Goal: Navigation & Orientation: Find specific page/section

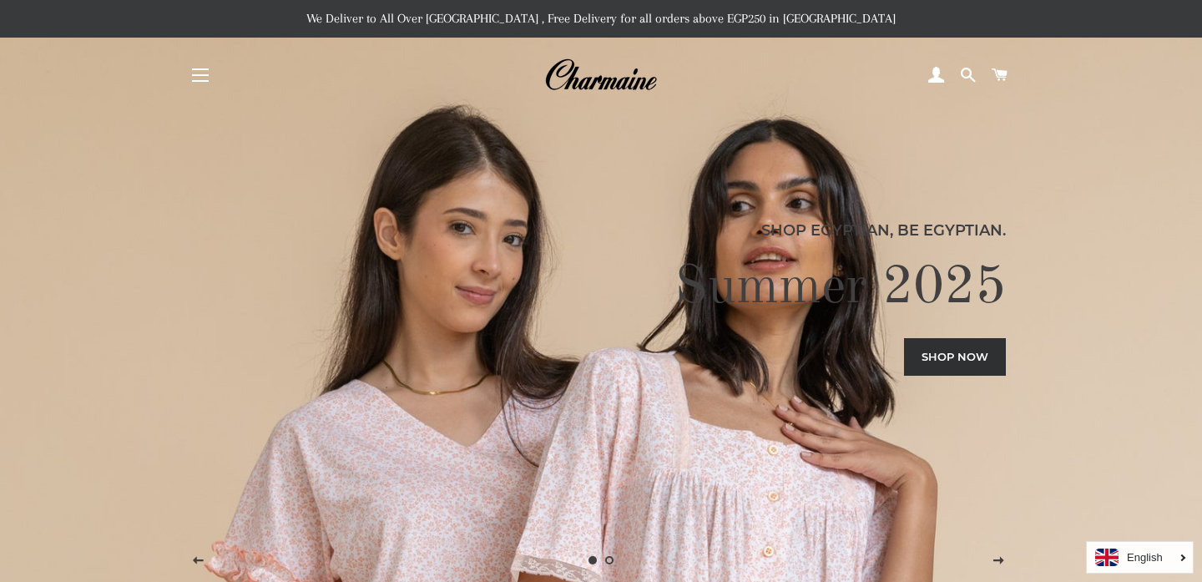
click at [196, 74] on span "button" at bounding box center [200, 75] width 17 height 2
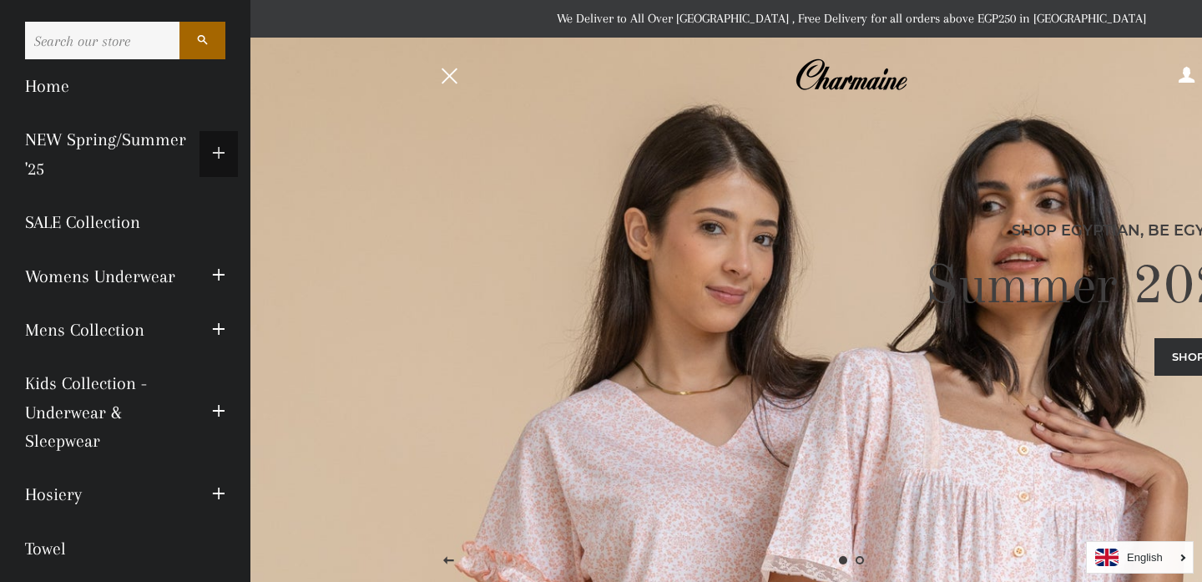
click at [215, 158] on span "button" at bounding box center [218, 154] width 13 height 21
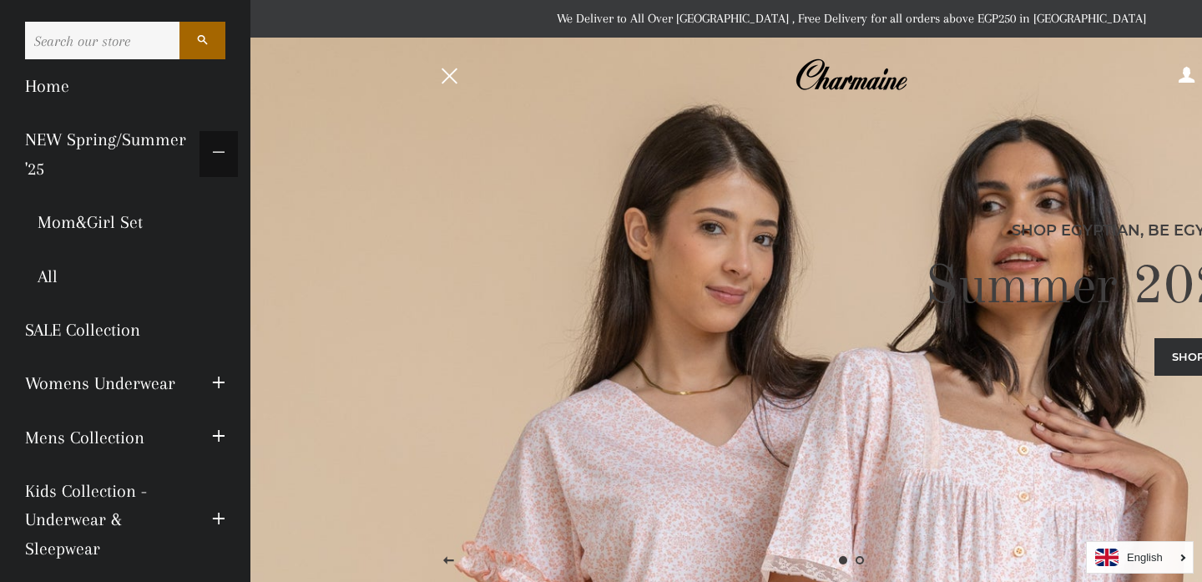
click at [215, 158] on span "button" at bounding box center [218, 154] width 13 height 21
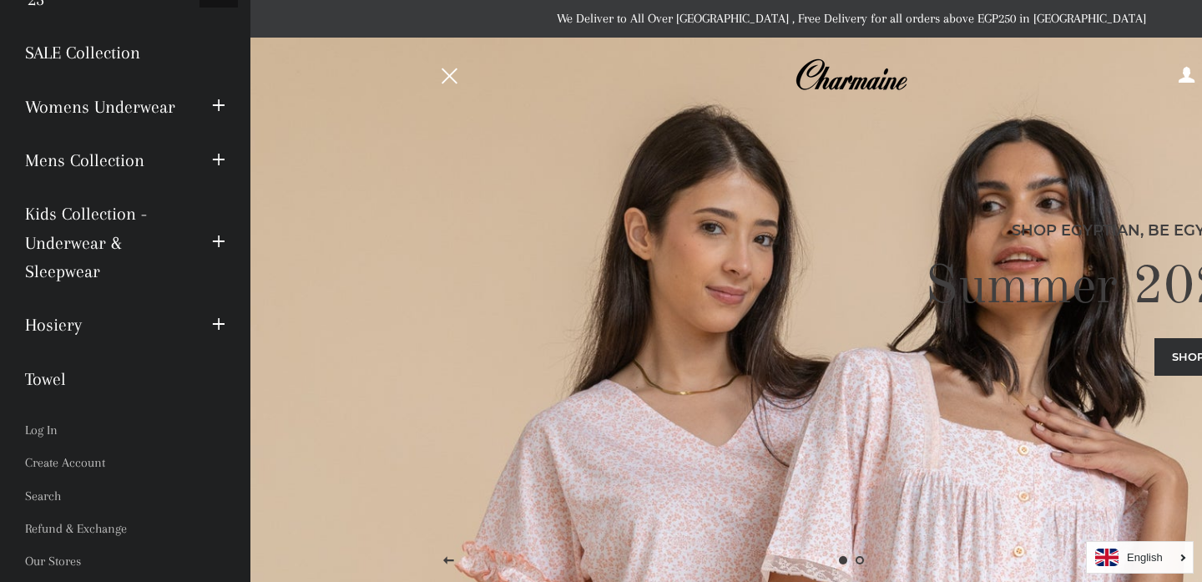
scroll to position [198, 0]
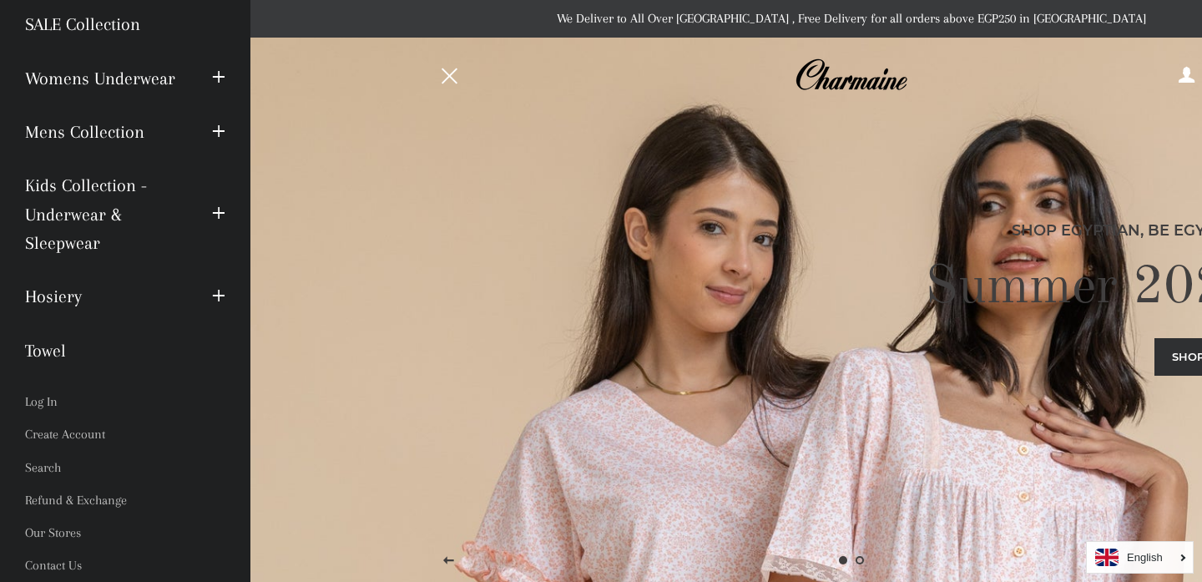
click at [689, 379] on div "Shop Egyptian, Be Egyptian. Summer 2025 Shop now" at bounding box center [851, 291] width 827 height 582
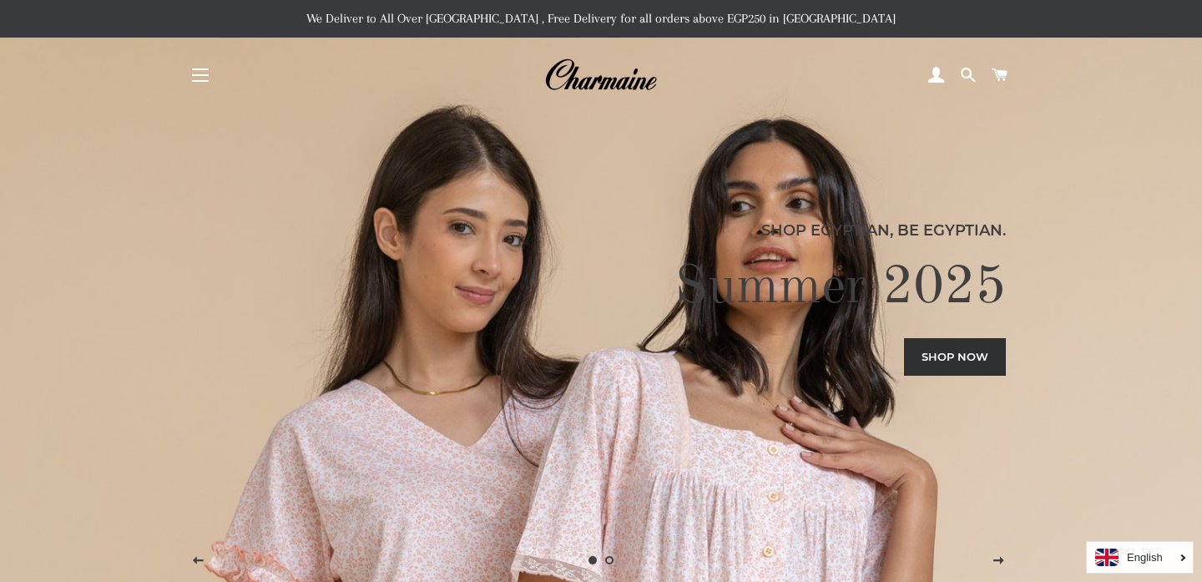
click at [907, 320] on h2 "Summer 2025" at bounding box center [601, 288] width 811 height 67
click at [918, 352] on link "Shop now" at bounding box center [955, 356] width 102 height 37
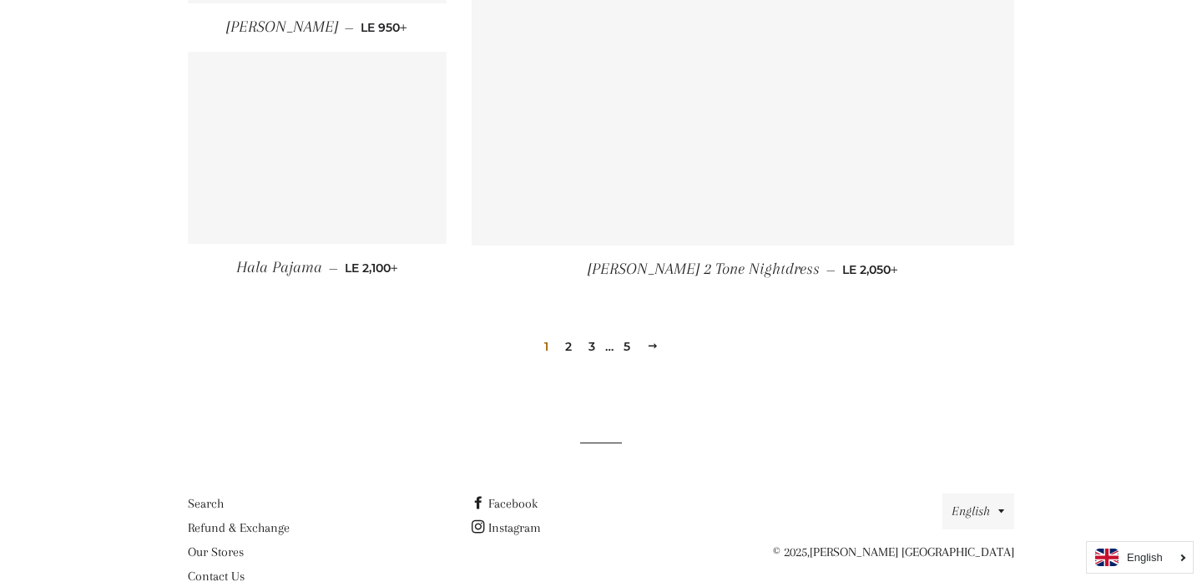
scroll to position [2390, 0]
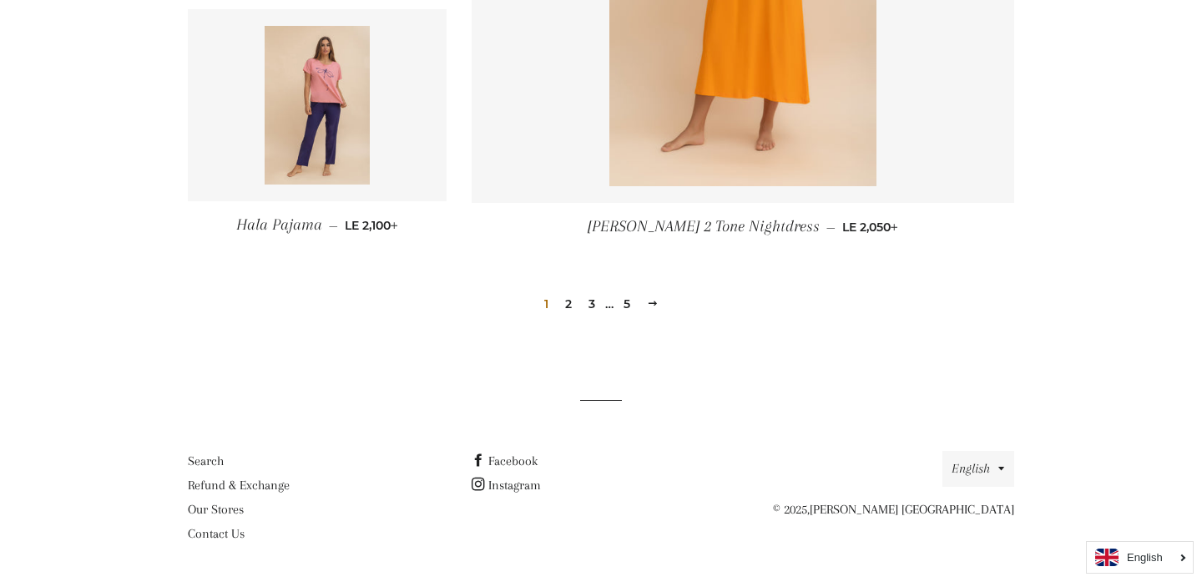
click at [565, 304] on link "2" at bounding box center [569, 303] width 20 height 25
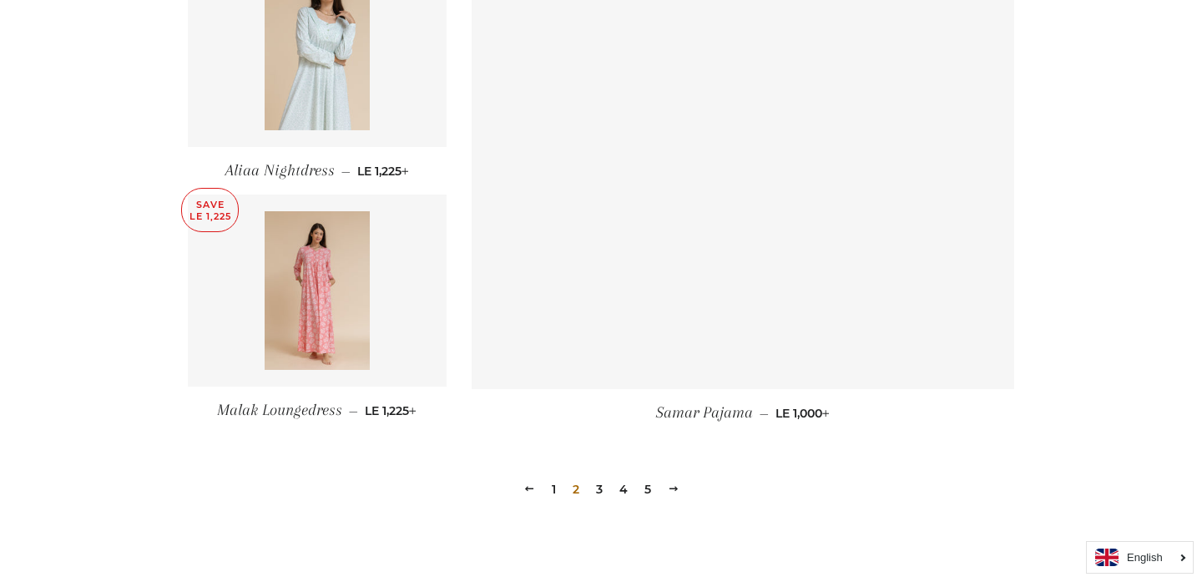
scroll to position [2224, 0]
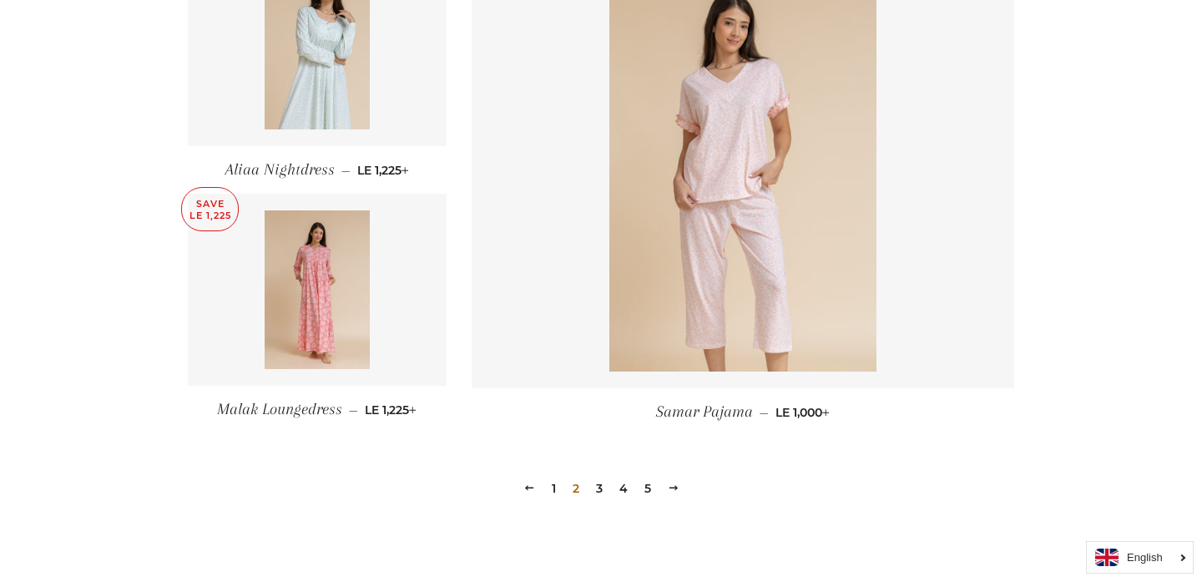
click at [593, 493] on link "3" at bounding box center [599, 488] width 20 height 25
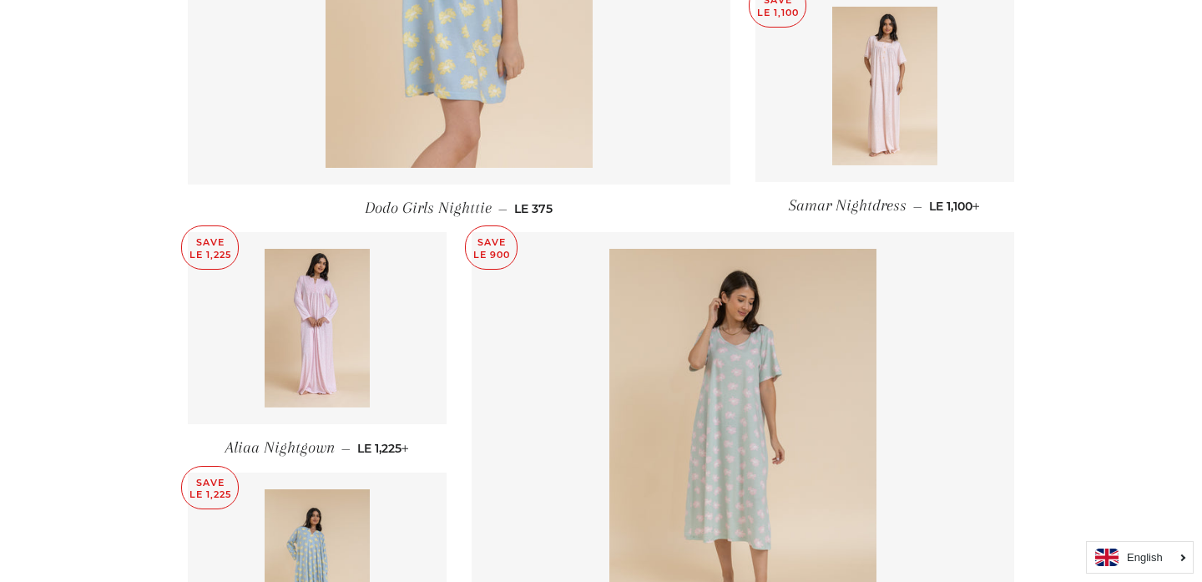
scroll to position [2390, 0]
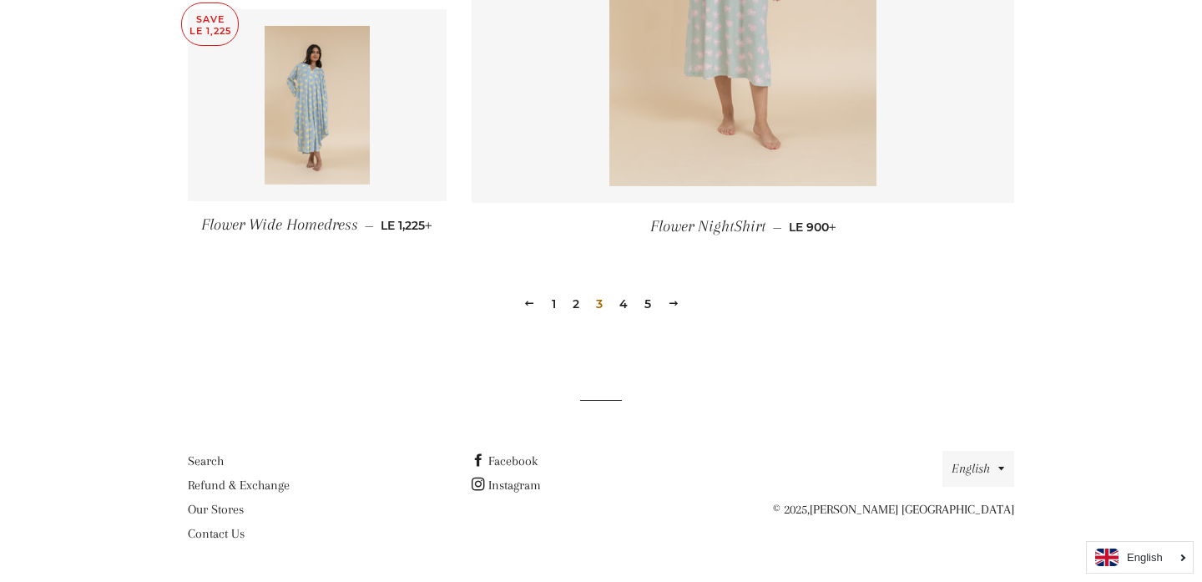
click at [625, 299] on link "4" at bounding box center [624, 303] width 22 height 25
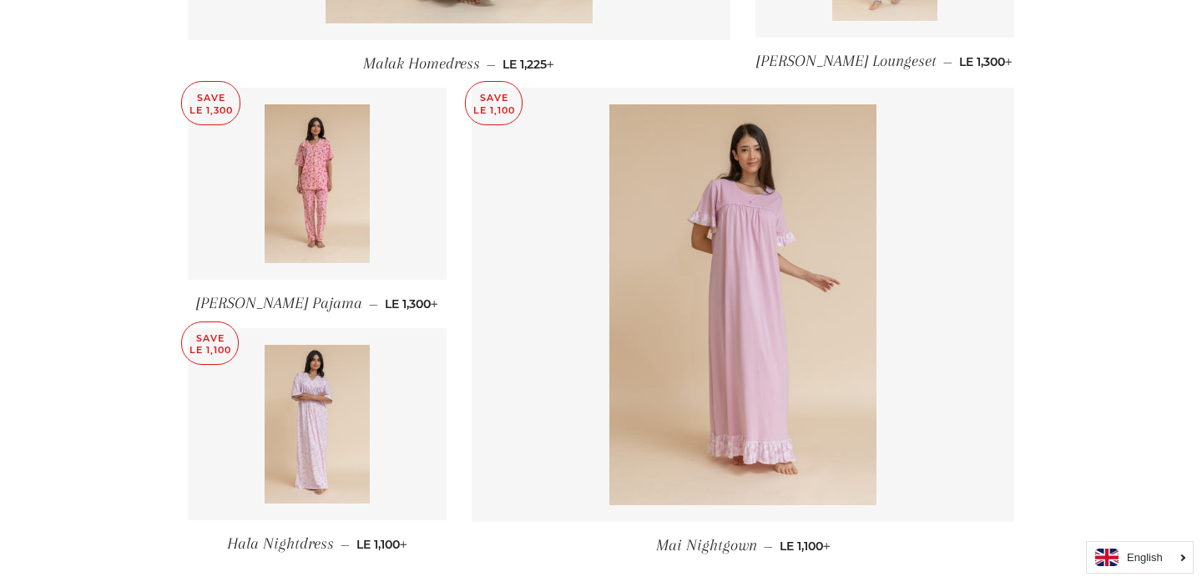
scroll to position [2212, 0]
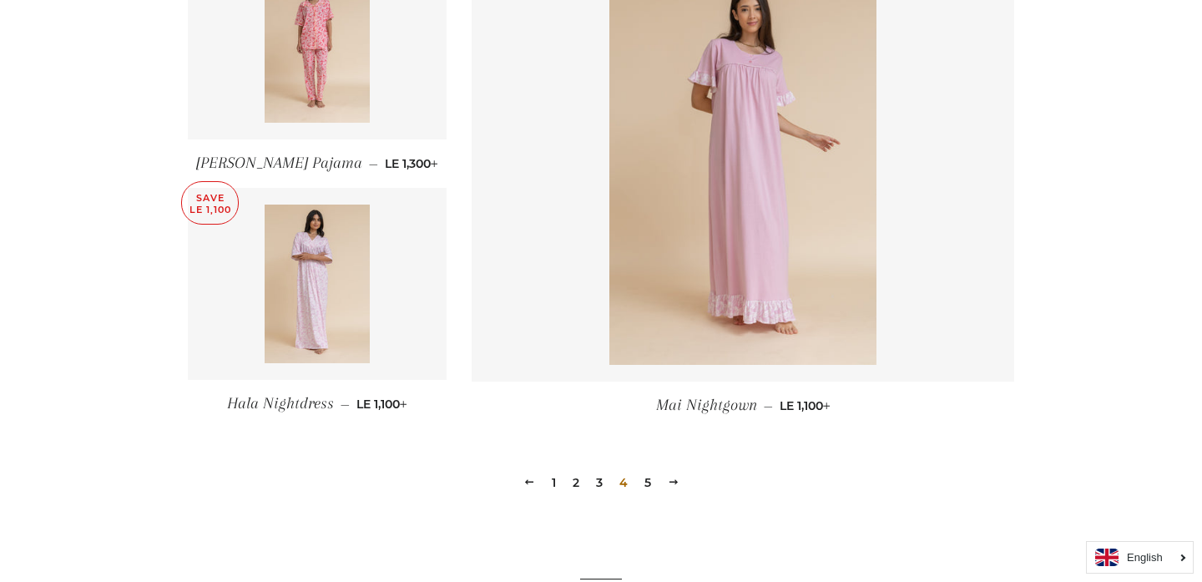
click at [642, 486] on link "5" at bounding box center [648, 482] width 20 height 25
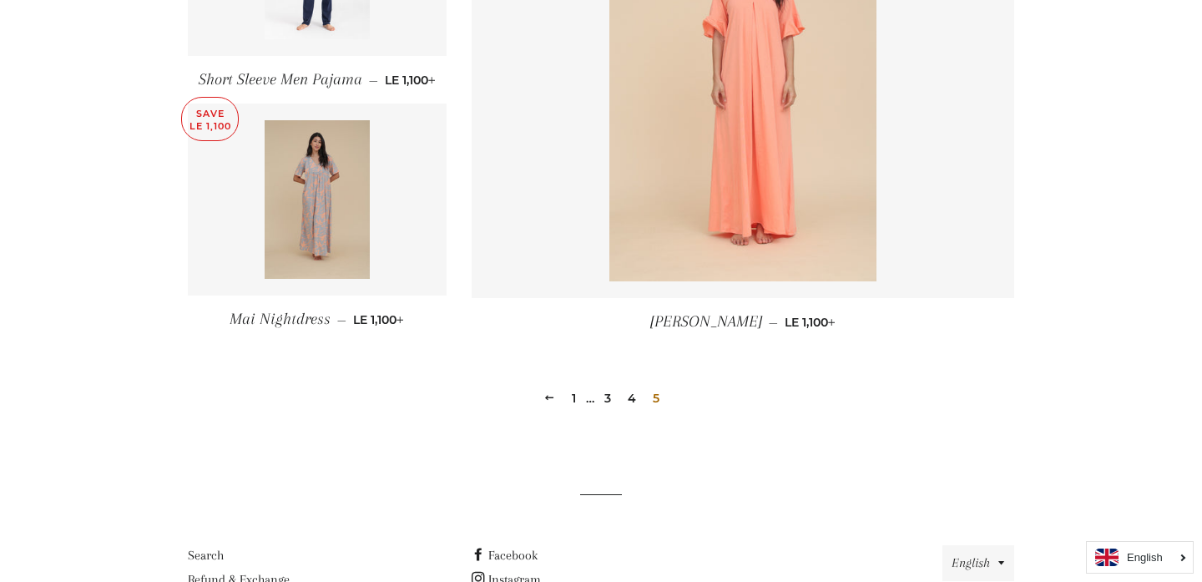
scroll to position [1427, 0]
